Goal: Information Seeking & Learning: Learn about a topic

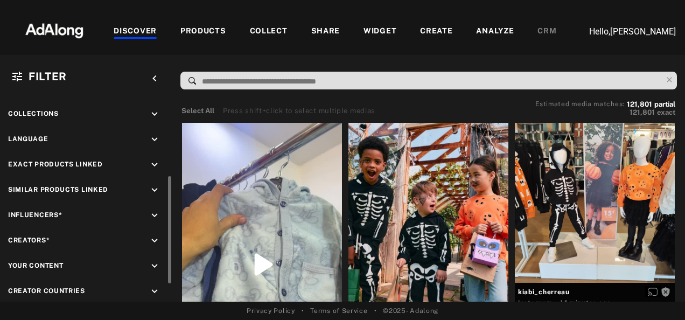
scroll to position [187, 0]
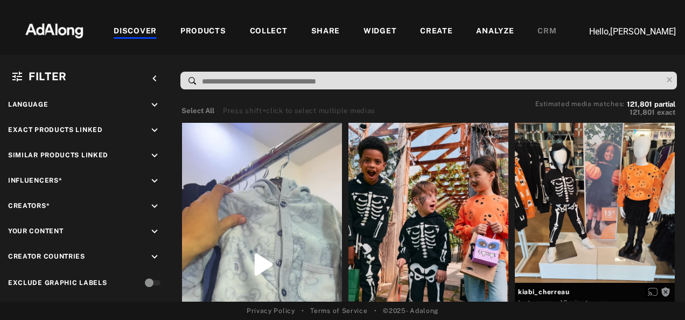
click at [492, 31] on div "ANALYZE" at bounding box center [495, 31] width 38 height 13
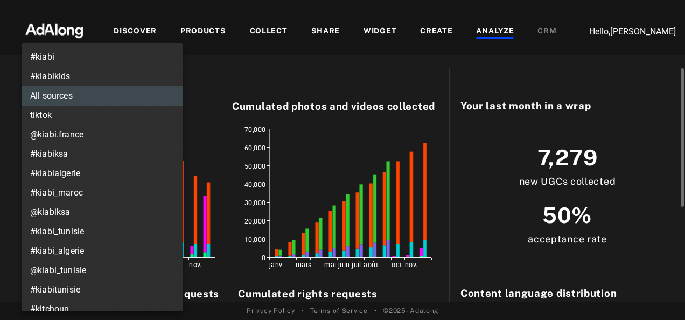
click at [168, 70] on body "DISCOVER PRODUCTS COLLECT SHARE WIDGET CREATE ANALYZE CRM Hello, Orlane Renard …" at bounding box center [342, 160] width 685 height 320
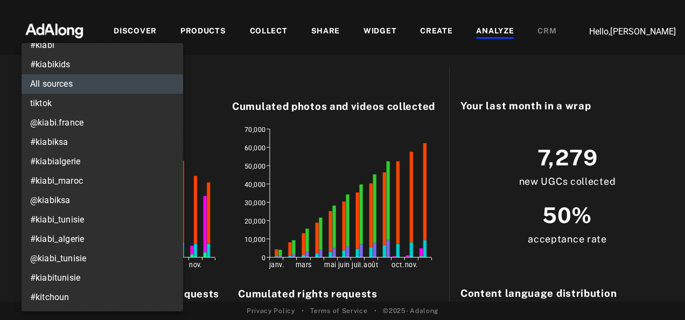
click at [71, 260] on li "@kiabi_tunisie" at bounding box center [103, 258] width 162 height 19
type input "**********"
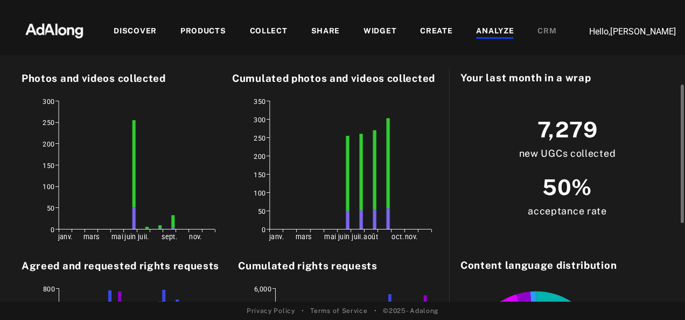
scroll to position [0, 0]
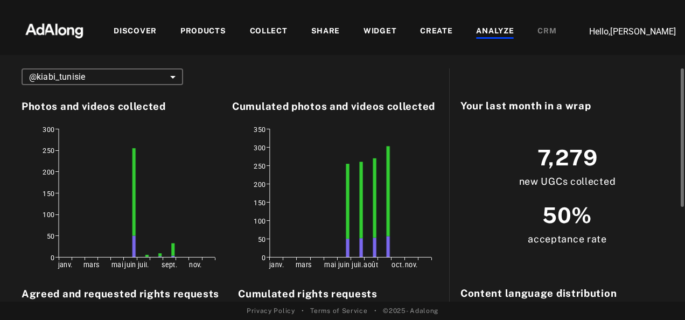
click at [112, 72] on body "**********" at bounding box center [342, 160] width 685 height 320
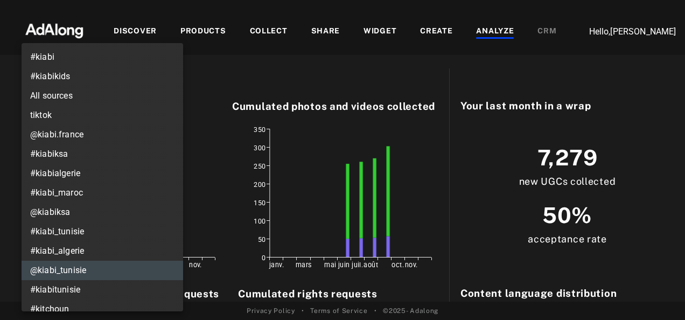
click at [92, 268] on li "@kiabi_tunisie" at bounding box center [103, 270] width 162 height 19
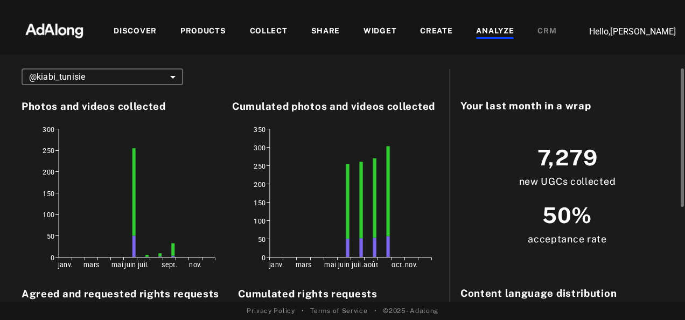
click at [527, 160] on div "7,279 new UGCs collected" at bounding box center [567, 165] width 214 height 58
drag, startPoint x: 527, startPoint y: 160, endPoint x: 553, endPoint y: 156, distance: 26.2
click at [553, 156] on span "7,279" at bounding box center [567, 158] width 60 height 32
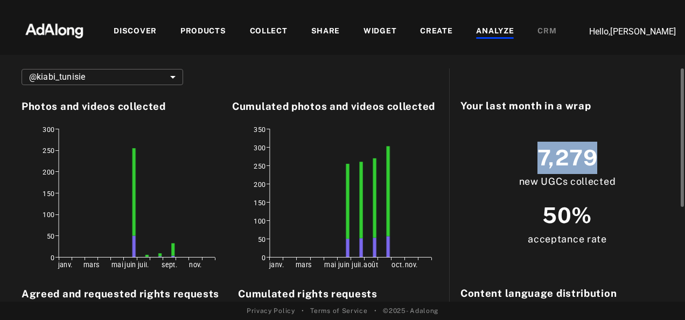
drag, startPoint x: 553, startPoint y: 156, endPoint x: 505, endPoint y: 138, distance: 51.3
click at [505, 138] on div "7,279 new UGCs collected" at bounding box center [567, 165] width 214 height 58
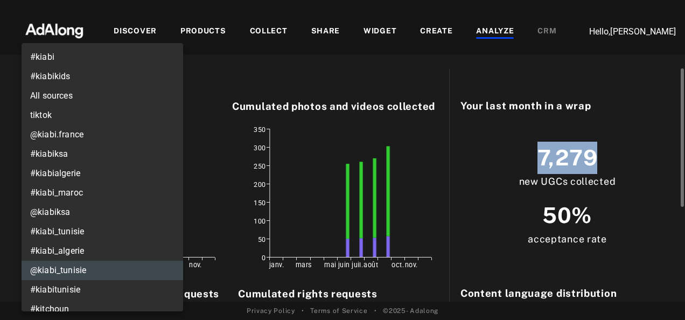
click at [169, 79] on body "**********" at bounding box center [342, 160] width 685 height 320
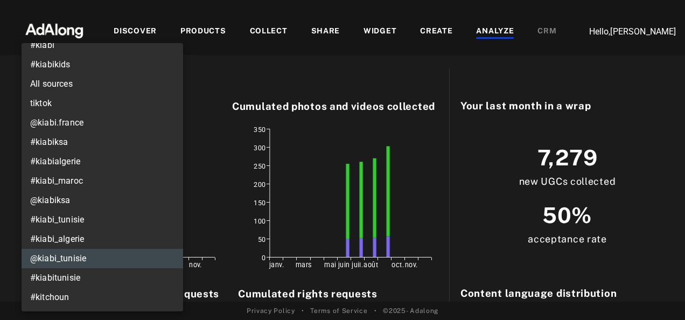
drag, startPoint x: 315, startPoint y: 152, endPoint x: 296, endPoint y: 146, distance: 19.6
click at [296, 146] on div at bounding box center [342, 160] width 685 height 320
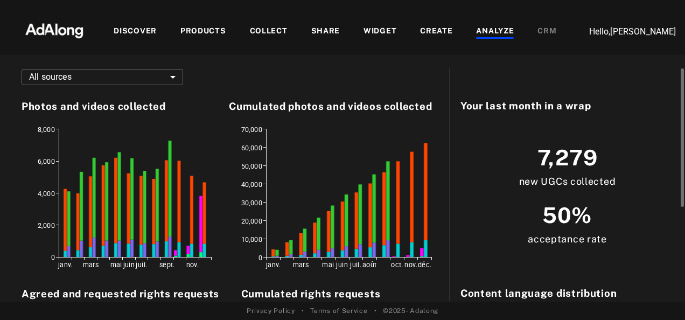
click at [154, 76] on body "DISCOVER PRODUCTS COLLECT SHARE WIDGET CREATE ANALYZE CRM Hello, [PERSON_NAME] …" at bounding box center [342, 160] width 685 height 320
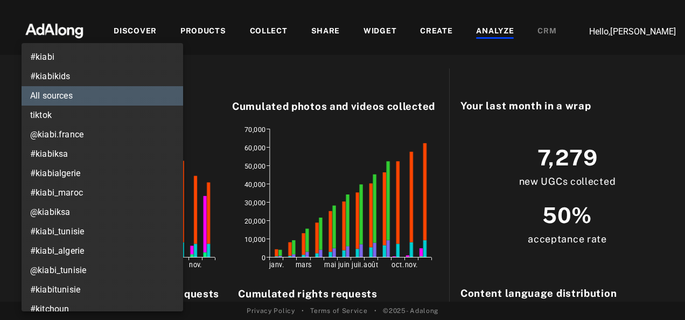
click at [103, 208] on li "@kiabiksa" at bounding box center [103, 211] width 162 height 19
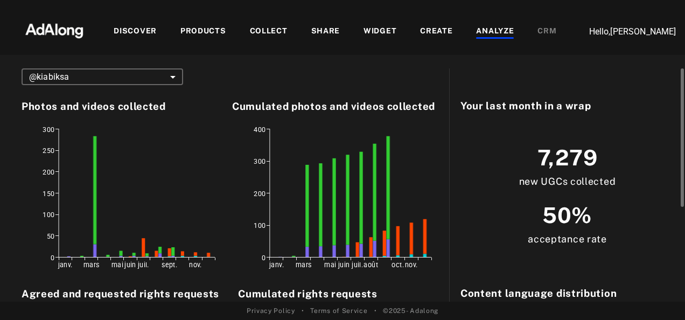
click at [161, 79] on body "DISCOVER PRODUCTS COLLECT SHARE WIDGET CREATE ANALYZE CRM Hello, [PERSON_NAME] …" at bounding box center [342, 160] width 685 height 320
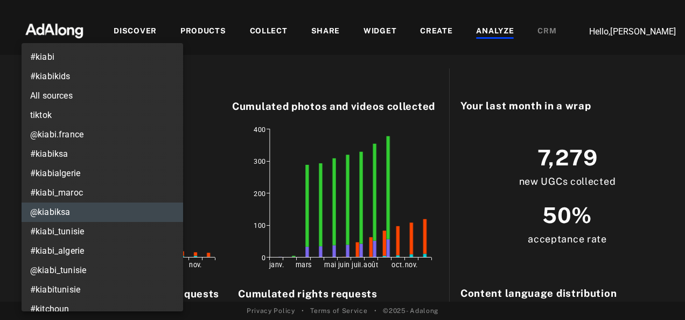
scroll to position [12, 0]
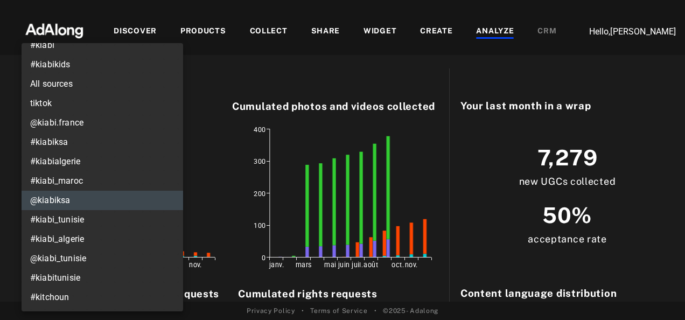
click at [80, 255] on li "@kiabi_tunisie" at bounding box center [103, 258] width 162 height 19
type input "**********"
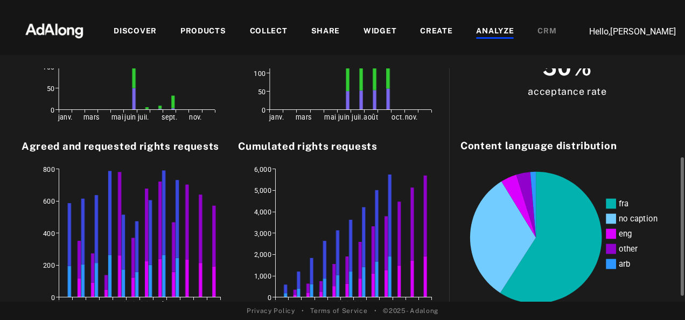
scroll to position [160, 0]
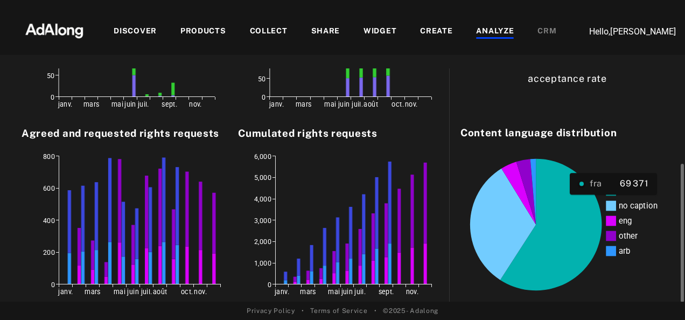
click at [601, 196] on icon "fra no caption eng other arb" at bounding box center [567, 221] width 214 height 162
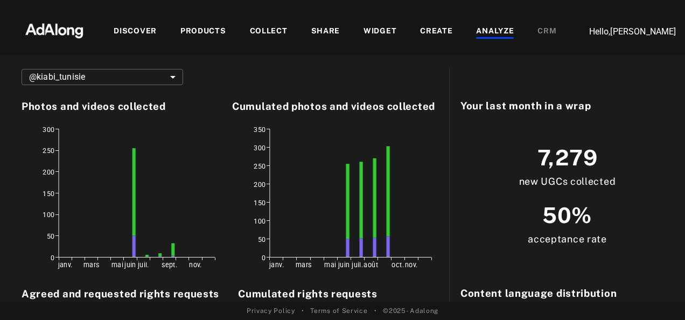
click at [214, 25] on div "PRODUCTS" at bounding box center [203, 31] width 46 height 13
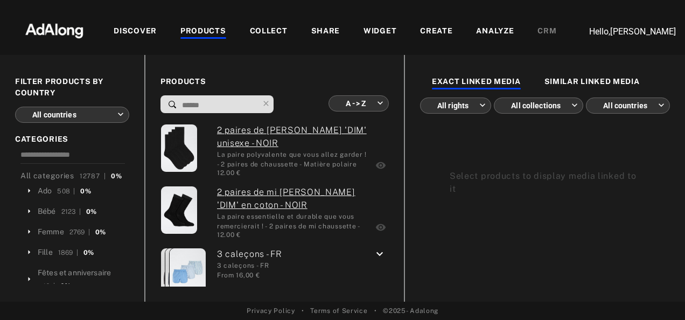
click at [108, 110] on body "DISCOVER PRODUCTS COLLECT SHARE WIDGET CREATE ANALYZE CRM Hello, Orlane Renard …" at bounding box center [342, 160] width 685 height 320
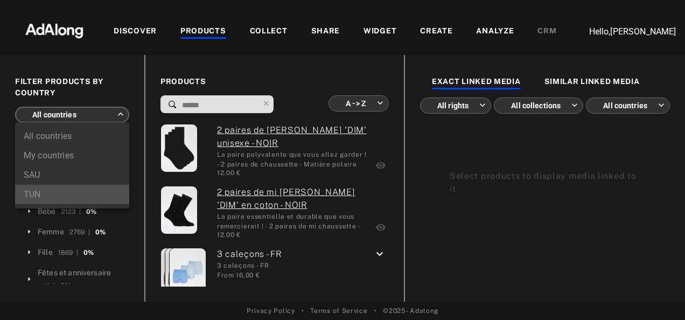
click at [35, 191] on li "TUN" at bounding box center [72, 194] width 114 height 19
type input "***"
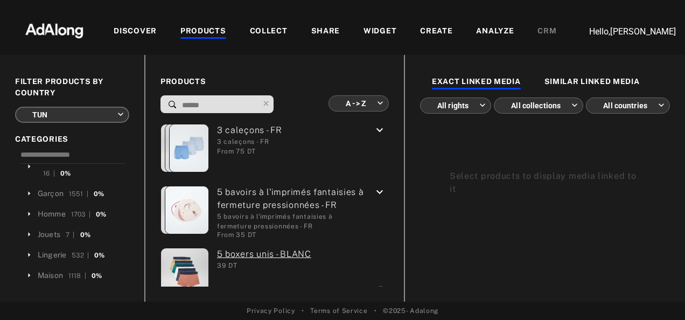
click at [561, 80] on div "SIMILAR LINKED MEDIA" at bounding box center [591, 82] width 95 height 13
click at [476, 81] on div "EXACT LINKED MEDIA" at bounding box center [476, 82] width 89 height 13
click at [464, 102] on body "DISCOVER PRODUCTS COLLECT SHARE WIDGET CREATE ANALYZE CRM Hello, Orlane Renard …" at bounding box center [342, 160] width 685 height 320
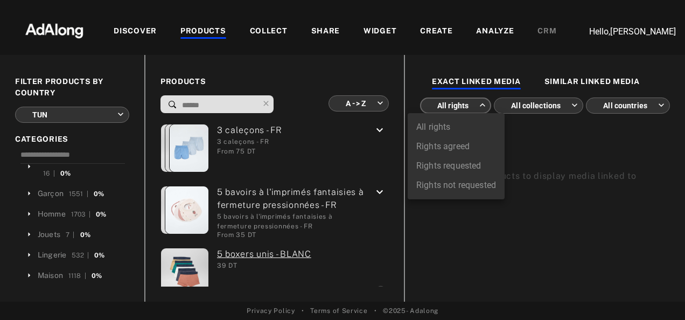
click at [424, 76] on div at bounding box center [342, 160] width 685 height 320
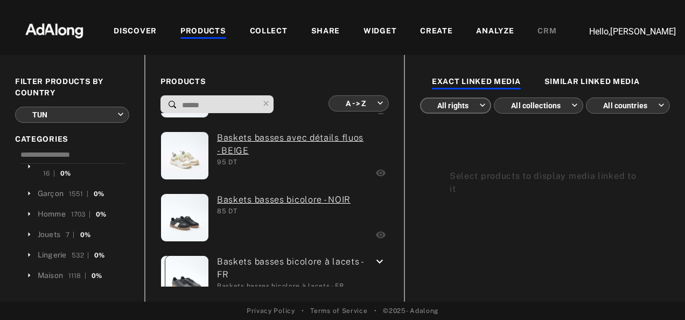
scroll to position [1133, 0]
